Goal: Navigation & Orientation: Find specific page/section

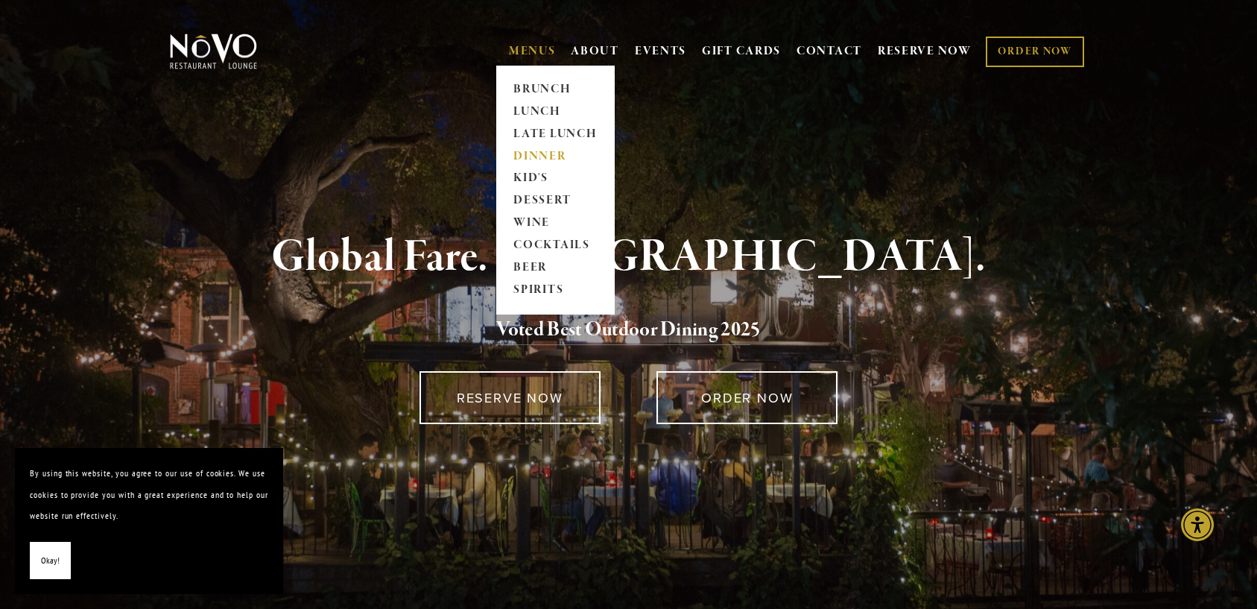
click at [538, 159] on link "DINNER" at bounding box center [555, 156] width 93 height 22
